Goal: Information Seeking & Learning: Stay updated

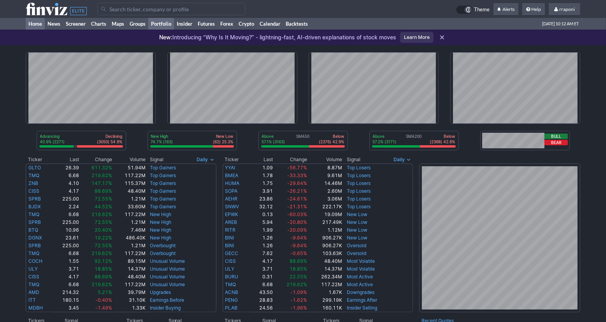
click at [164, 23] on link "Portfolio" at bounding box center [161, 24] width 26 height 12
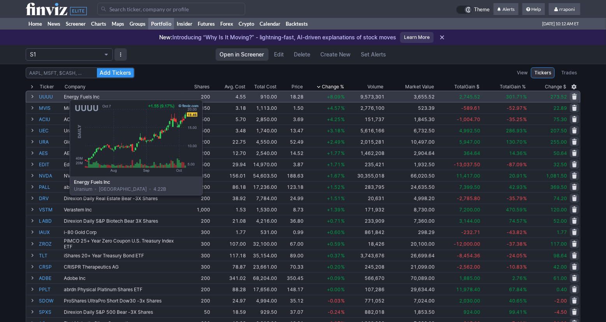
click at [50, 96] on link "UUUU" at bounding box center [50, 96] width 23 height 11
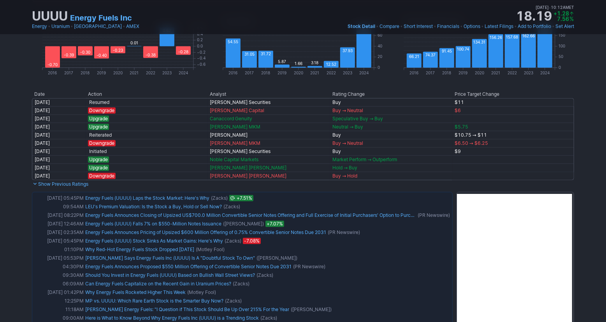
scroll to position [449, 0]
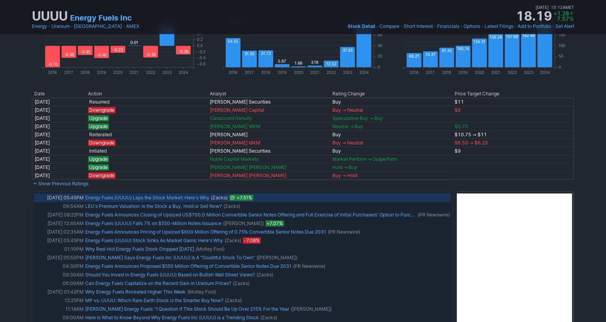
click at [202, 195] on link "Energy Fuels (UUUU) Laps the Stock Market: Here's Why" at bounding box center [147, 198] width 124 height 6
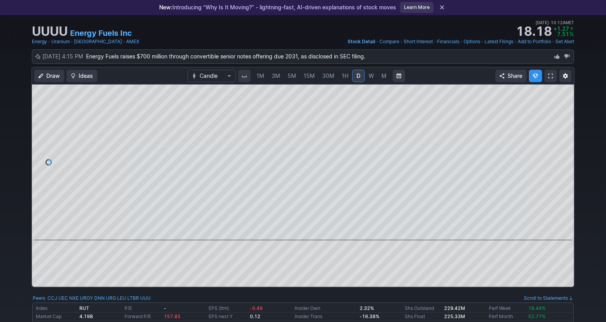
scroll to position [0, 0]
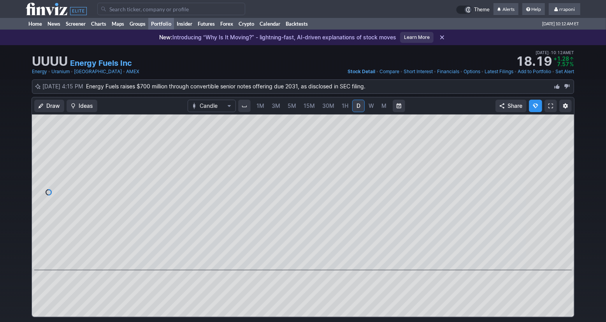
click at [172, 23] on link "Portfolio" at bounding box center [161, 24] width 26 height 12
